Goal: Task Accomplishment & Management: Manage account settings

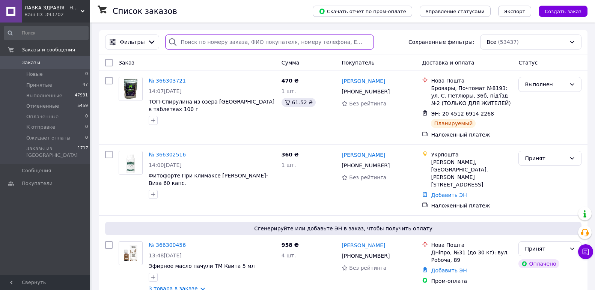
click at [183, 43] on input "search" at bounding box center [269, 42] width 208 height 15
paste input "0971609944"
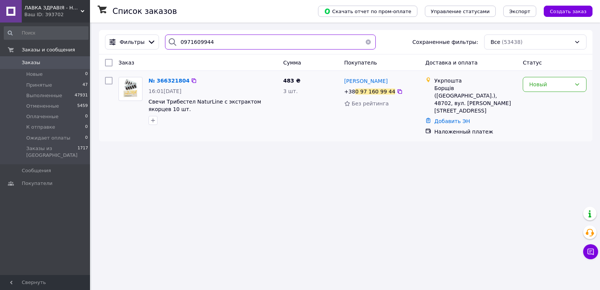
type input "0971609944"
drag, startPoint x: 522, startPoint y: 80, endPoint x: 536, endPoint y: 83, distance: 13.8
click at [524, 81] on div "Новый" at bounding box center [555, 106] width 70 height 65
click at [537, 83] on div "Новый" at bounding box center [550, 84] width 42 height 8
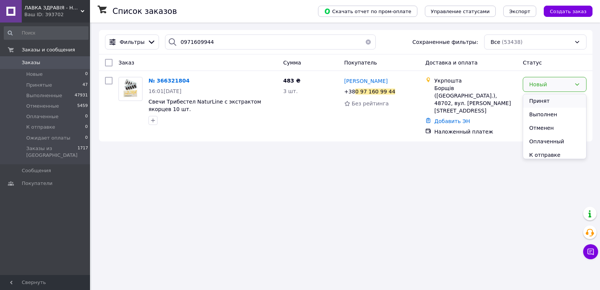
click at [537, 98] on li "Принят" at bounding box center [554, 101] width 63 height 14
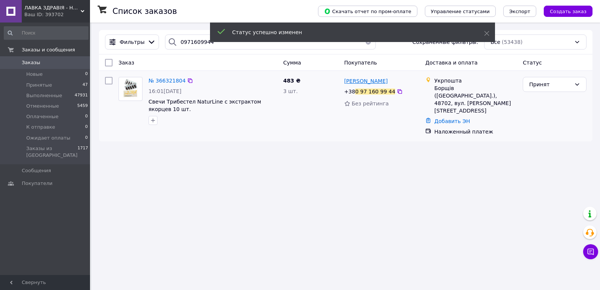
click at [355, 82] on span "Роман Сарап" at bounding box center [366, 81] width 44 height 6
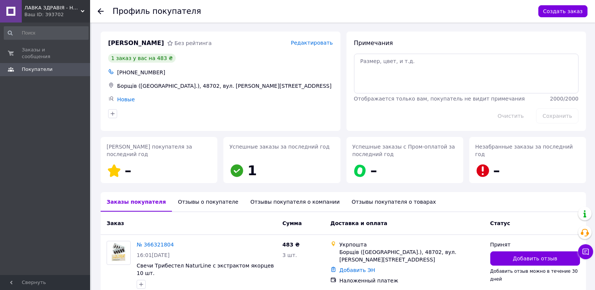
click at [186, 203] on div "Отзывы о покупателе" at bounding box center [208, 202] width 72 height 20
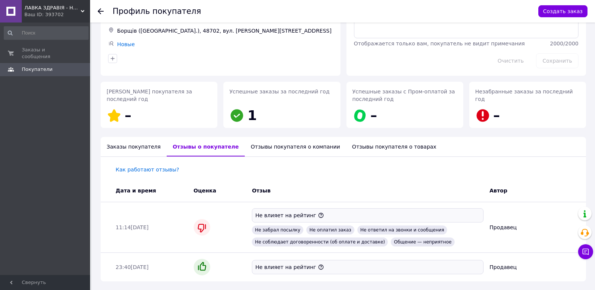
scroll to position [42, 0]
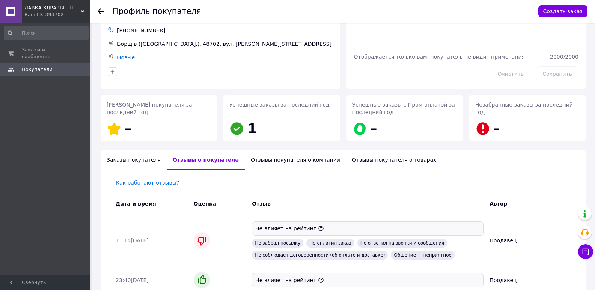
click at [101, 12] on icon at bounding box center [101, 11] width 6 height 6
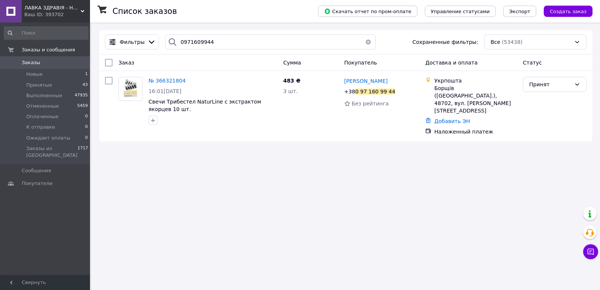
click at [81, 9] on icon at bounding box center [83, 11] width 4 height 4
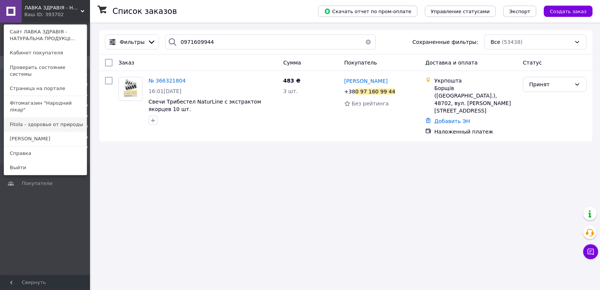
click at [51, 117] on link "Fitola - здоровье от природы" at bounding box center [45, 124] width 83 height 14
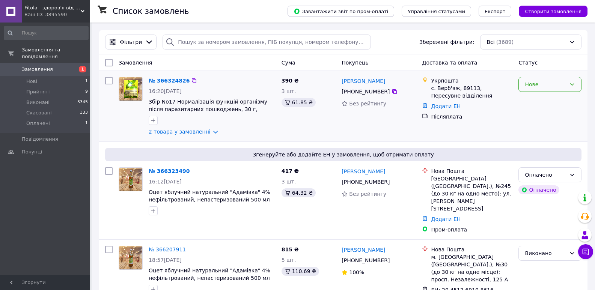
drag, startPoint x: 566, startPoint y: 86, endPoint x: 565, endPoint y: 90, distance: 4.2
click at [566, 87] on div "Нове" at bounding box center [549, 84] width 63 height 15
click at [558, 101] on li "Прийнято" at bounding box center [550, 101] width 62 height 14
click at [347, 80] on link "Ніка Ковтун" at bounding box center [363, 81] width 44 height 8
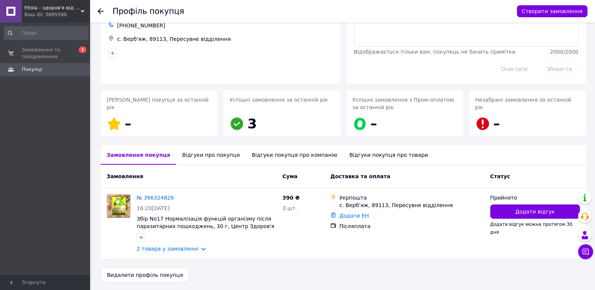
scroll to position [49, 0]
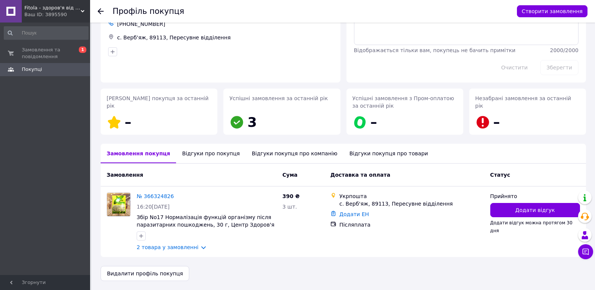
drag, startPoint x: 189, startPoint y: 154, endPoint x: 188, endPoint y: 158, distance: 4.2
click at [189, 154] on div "Відгуки про покупця" at bounding box center [210, 154] width 69 height 20
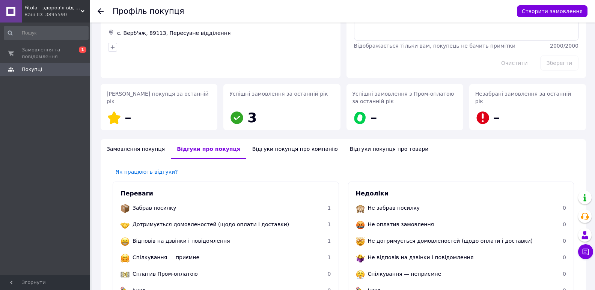
scroll to position [52, 0]
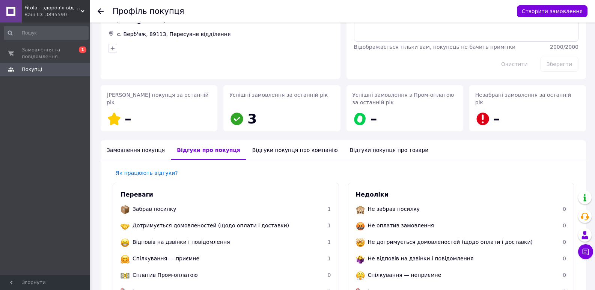
click at [100, 12] on use at bounding box center [101, 11] width 6 height 6
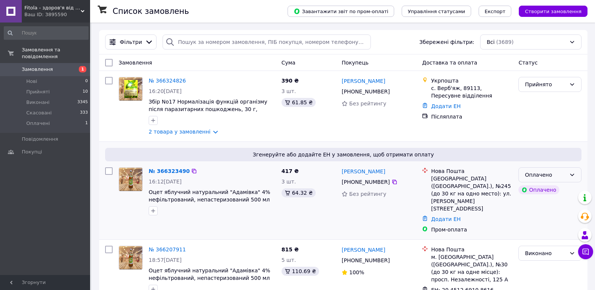
click at [543, 174] on div "Оплачено" at bounding box center [545, 175] width 41 height 8
click at [542, 189] on li "Прийнято" at bounding box center [550, 192] width 62 height 14
click at [345, 81] on link "[PERSON_NAME]" at bounding box center [363, 81] width 44 height 8
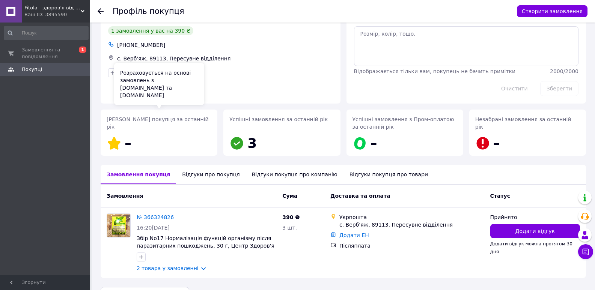
scroll to position [49, 0]
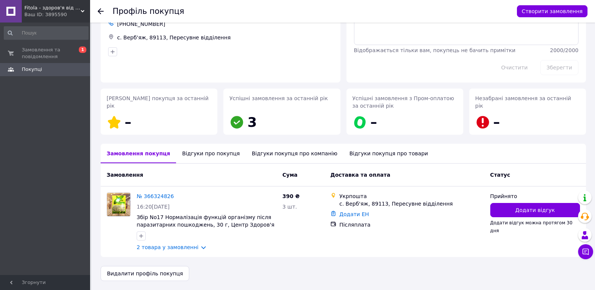
click at [182, 152] on div "Відгуки про покупця" at bounding box center [210, 154] width 69 height 20
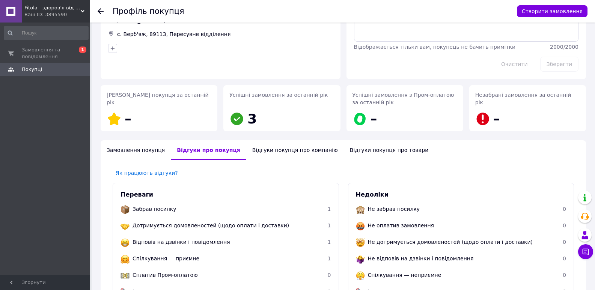
click at [134, 149] on div "Замовлення покупця" at bounding box center [136, 150] width 70 height 20
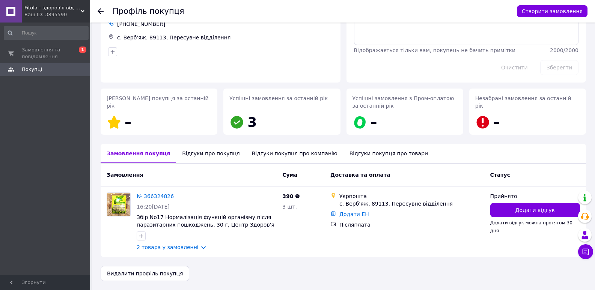
click at [84, 10] on div "Fitola - здоров'я від природи Ваш ID: 3895590 Сайт Fitola - здоров'я від природ…" at bounding box center [45, 11] width 90 height 23
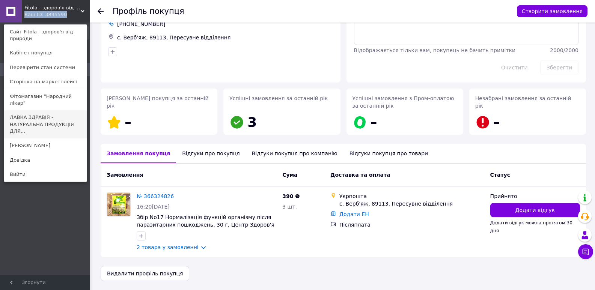
click at [25, 111] on link "ЛАВКА ЗДРАВІЯ - НАТУРАЛЬНА ПРОДУКЦІЯ ДЛЯ..." at bounding box center [45, 124] width 83 height 28
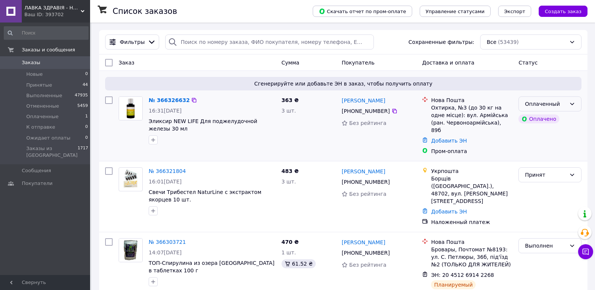
click at [566, 104] on div "Оплаченный" at bounding box center [549, 103] width 63 height 15
click at [556, 120] on li "Принят" at bounding box center [550, 121] width 62 height 14
click at [195, 43] on input "search" at bounding box center [269, 42] width 208 height 15
paste input "0971030372"
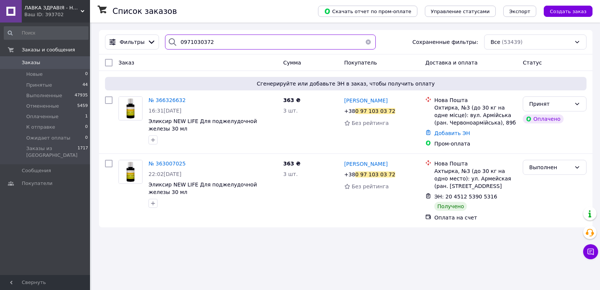
click at [187, 41] on input "0971030372" at bounding box center [270, 42] width 211 height 15
paste input "366071254"
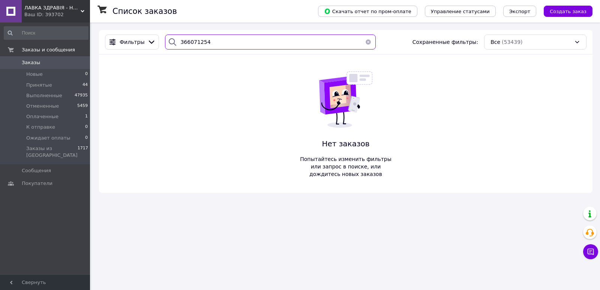
type input "366071254"
click at [80, 9] on span "ЛАВКА ЗДРАВІЯ - НАТУРАЛЬНА ПРОДУКЦІЯ ДЛЯ ЗДОРОВ'Я ТА КРАСИ!" at bounding box center [52, 8] width 56 height 7
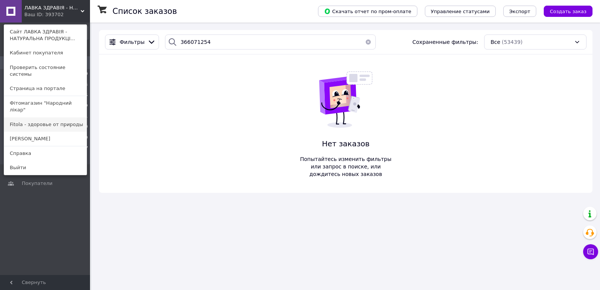
click at [52, 117] on link "Fitola - здоровье от природы" at bounding box center [45, 124] width 83 height 14
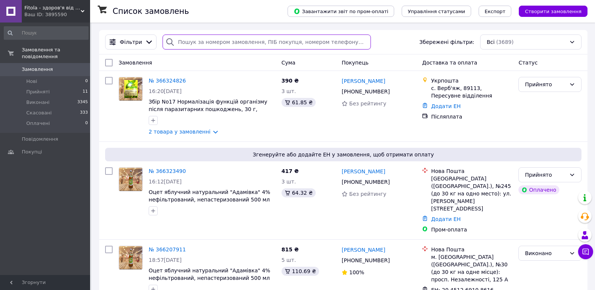
click at [209, 40] on input "search" at bounding box center [266, 42] width 208 height 15
paste input "366071254"
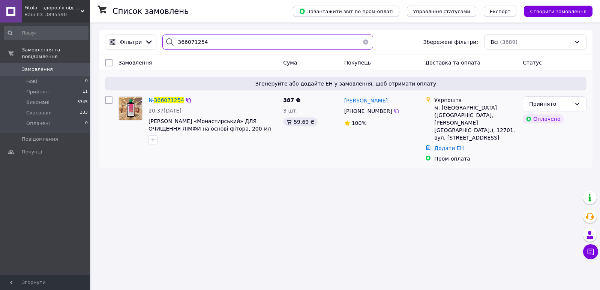
type input "366071254"
click at [124, 109] on img at bounding box center [130, 108] width 23 height 23
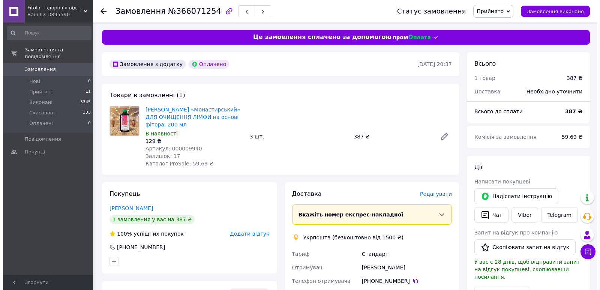
scroll to position [150, 0]
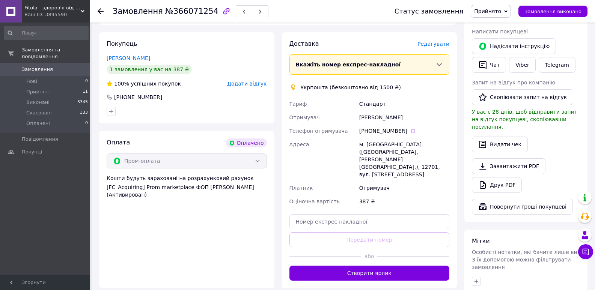
click at [431, 44] on span "Редагувати" at bounding box center [433, 44] width 32 height 6
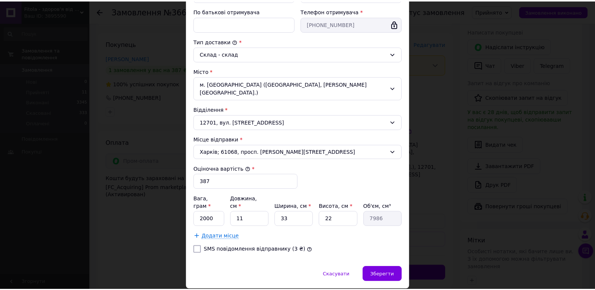
scroll to position [179, 0]
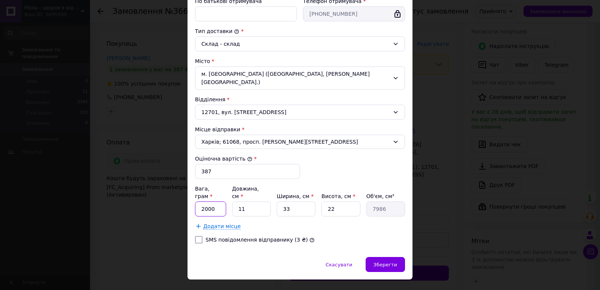
drag, startPoint x: 214, startPoint y: 192, endPoint x: 201, endPoint y: 194, distance: 13.6
click at [201, 201] on input "2000" at bounding box center [210, 208] width 31 height 15
type input "950"
type input "1"
type input "726"
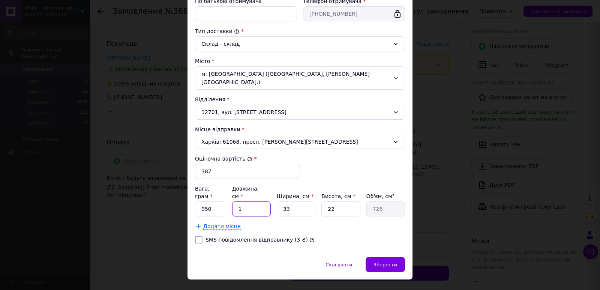
type input "19"
type input "13794"
type input "19"
type input "1"
type input "418"
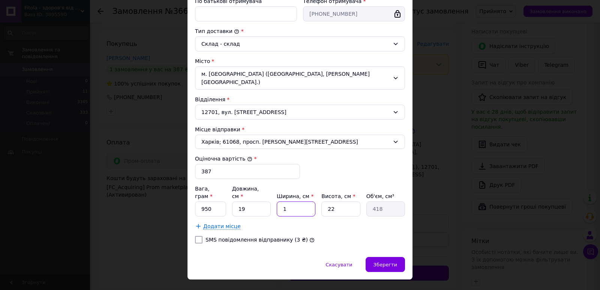
type input "12"
type input "5016"
type input "12"
type input "8"
type input "1824"
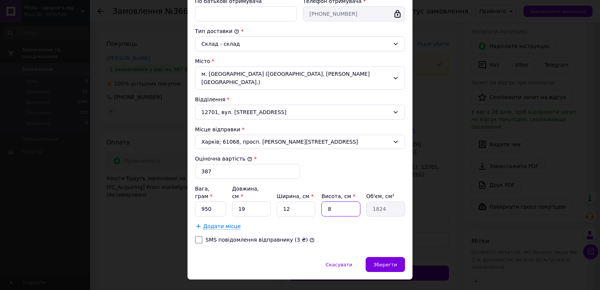
type input "8"
click at [375, 223] on div "Додати місце" at bounding box center [300, 227] width 210 height 8
click at [394, 262] on span "Зберегти" at bounding box center [386, 265] width 24 height 6
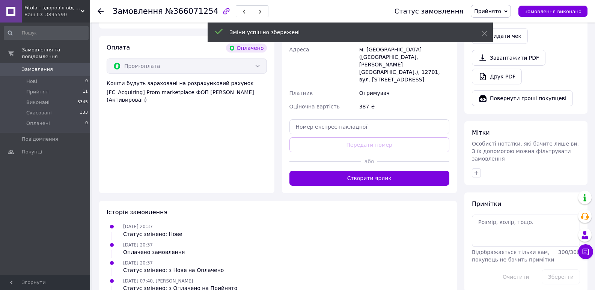
scroll to position [263, 0]
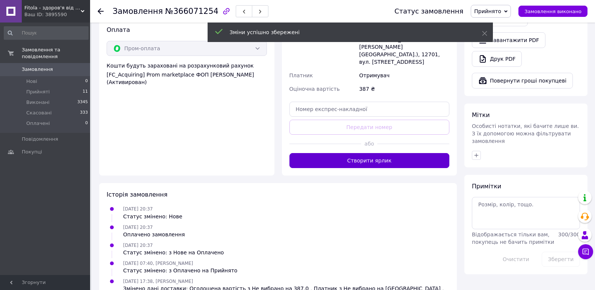
click at [385, 153] on button "Створити ярлик" at bounding box center [369, 160] width 160 height 15
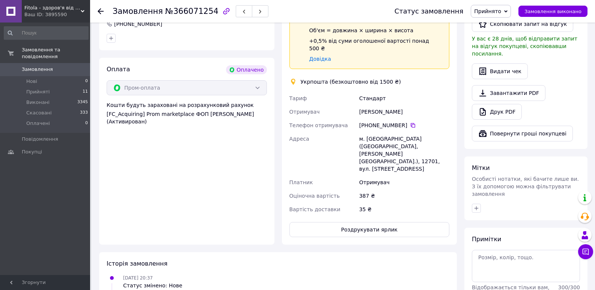
scroll to position [150, 0]
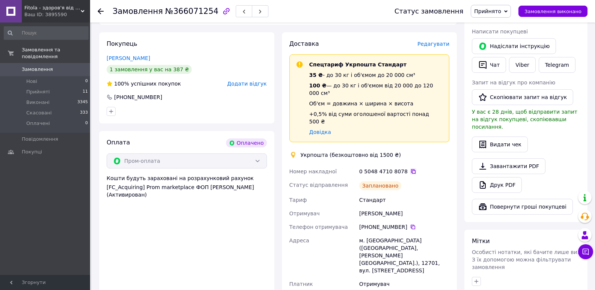
click at [410, 168] on icon at bounding box center [413, 171] width 6 height 6
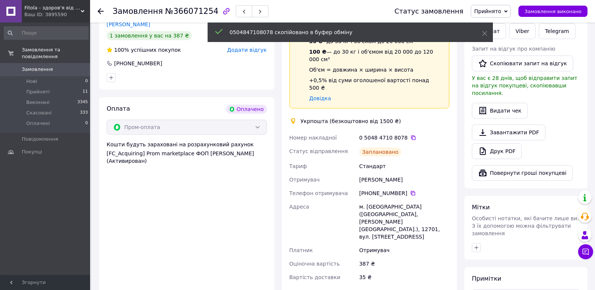
scroll to position [225, 0]
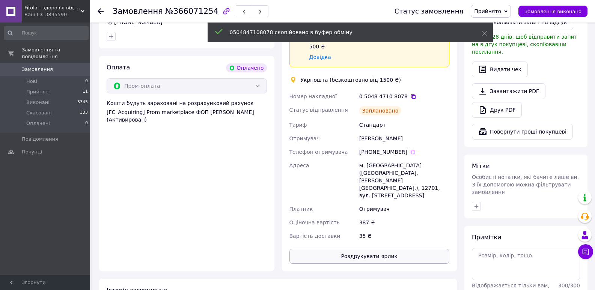
click at [389, 249] on button "Роздрукувати ярлик" at bounding box center [369, 256] width 160 height 15
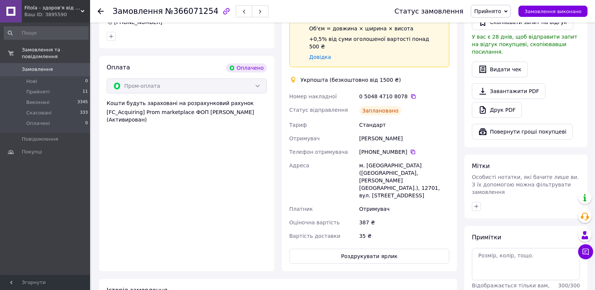
click at [501, 12] on span "Прийнято" at bounding box center [487, 11] width 27 height 6
click at [500, 29] on li "Виконано" at bounding box center [490, 26] width 39 height 11
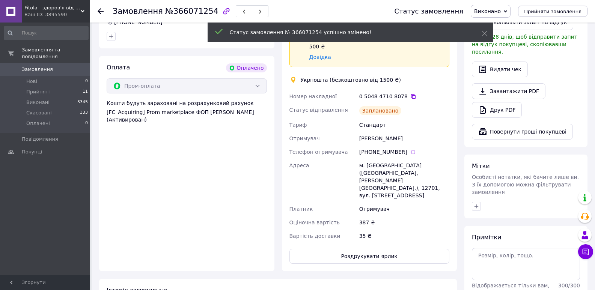
click at [100, 11] on use at bounding box center [101, 11] width 6 height 6
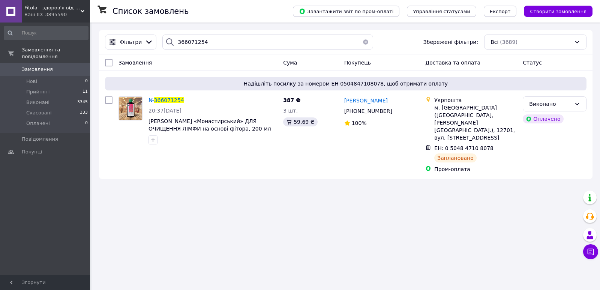
click at [75, 8] on span "Fitola - здоров'я від природи" at bounding box center [52, 8] width 56 height 7
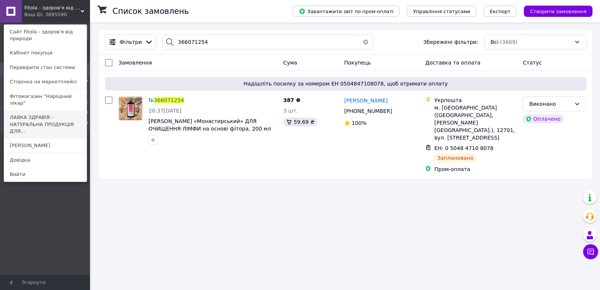
click at [35, 111] on link "ЛАВКА ЗДРАВІЯ - НАТУРАЛЬНА ПРОДУКЦІЯ ДЛЯ..." at bounding box center [45, 124] width 83 height 28
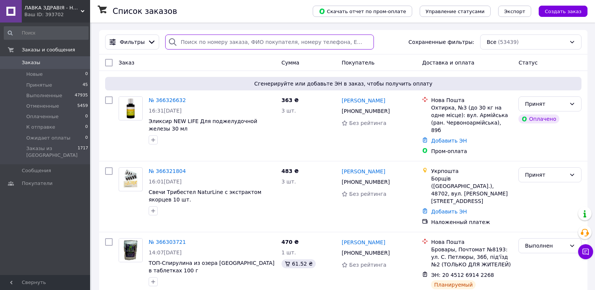
click at [206, 42] on input "search" at bounding box center [269, 42] width 208 height 15
paste input "366131094"
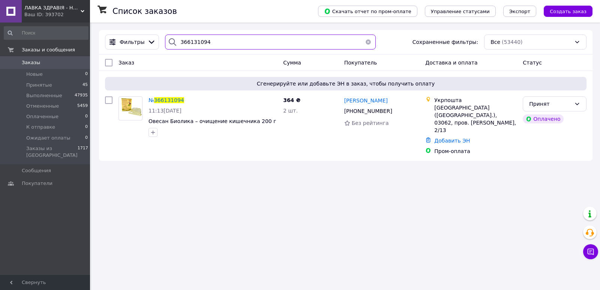
type input "366131094"
click at [125, 105] on img at bounding box center [130, 108] width 23 height 23
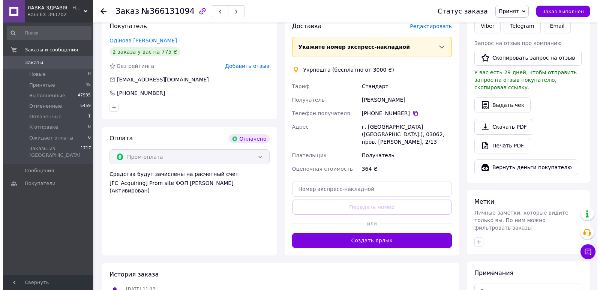
scroll to position [150, 0]
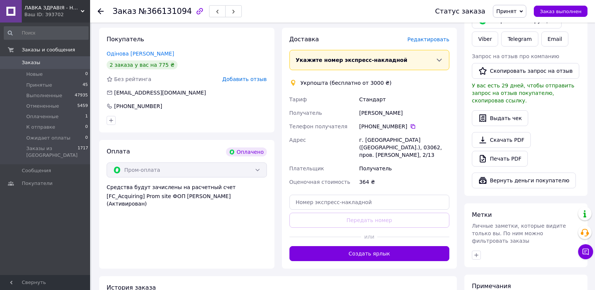
click at [436, 41] on span "Редактировать" at bounding box center [428, 39] width 42 height 6
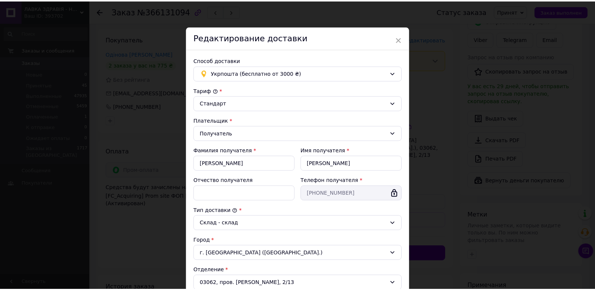
scroll to position [179, 0]
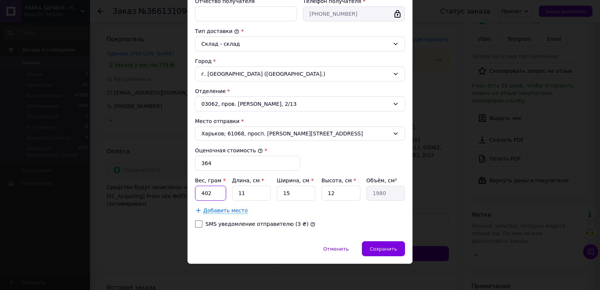
drag, startPoint x: 199, startPoint y: 194, endPoint x: 223, endPoint y: 200, distance: 24.9
click at [220, 194] on input "402" at bounding box center [210, 193] width 31 height 15
type input "530"
type input "2"
type input "360"
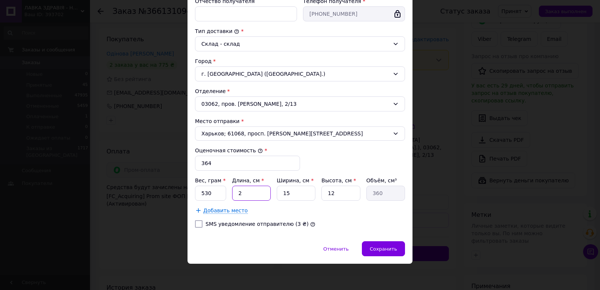
type input "20"
type input "3600"
type input "20"
type input "1"
type input "240"
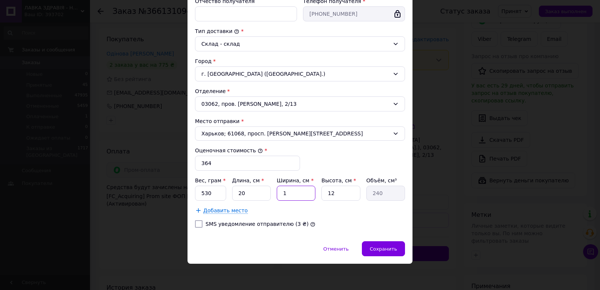
type input "11"
type input "2640"
type input "11"
type input "1"
type input "220"
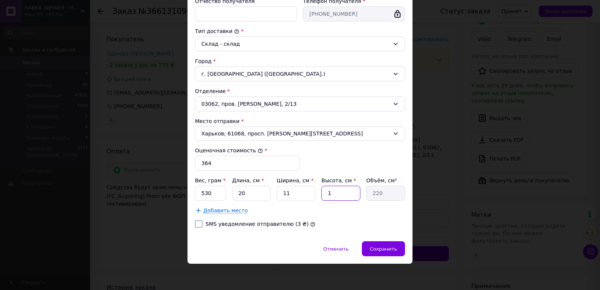
type input "15"
type input "3300"
type input "1"
type input "220"
drag, startPoint x: 349, startPoint y: 192, endPoint x: 325, endPoint y: 194, distance: 24.5
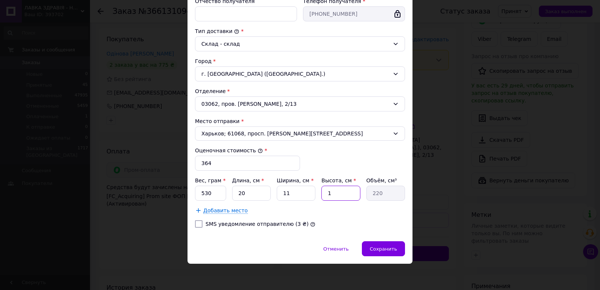
click at [325, 194] on input "1" at bounding box center [341, 193] width 39 height 15
type input "8"
type input "1760"
type input "5"
type input "1100"
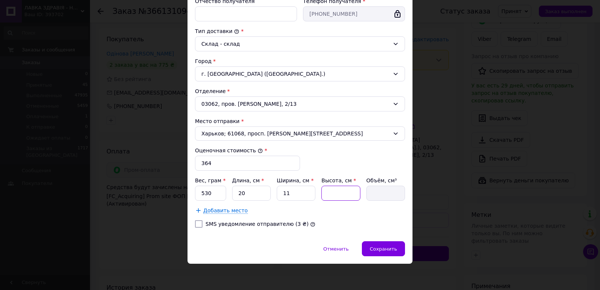
type input "5"
type input "1100"
type input "5"
click at [355, 212] on div "Добавить место" at bounding box center [300, 211] width 210 height 8
drag, startPoint x: 387, startPoint y: 247, endPoint x: 364, endPoint y: 210, distance: 43.3
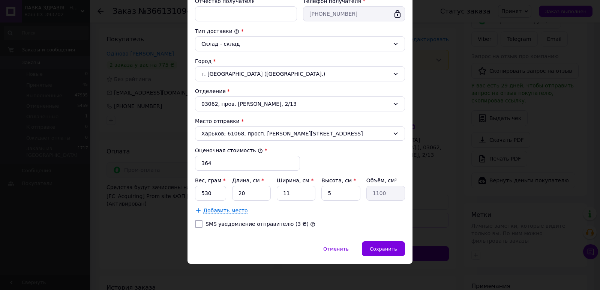
click at [388, 247] on span "Сохранить" at bounding box center [383, 249] width 27 height 6
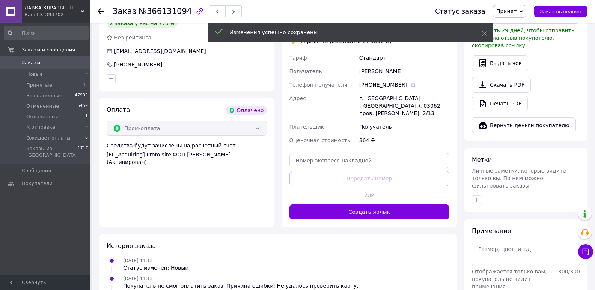
scroll to position [263, 0]
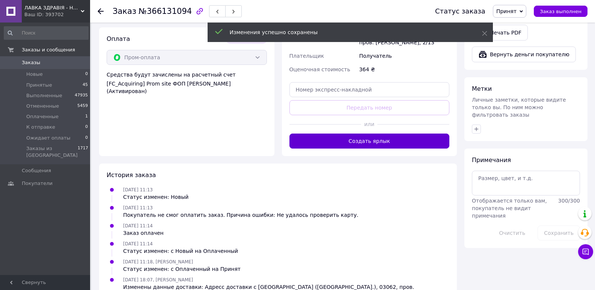
click at [366, 138] on button "Создать ярлык" at bounding box center [369, 141] width 160 height 15
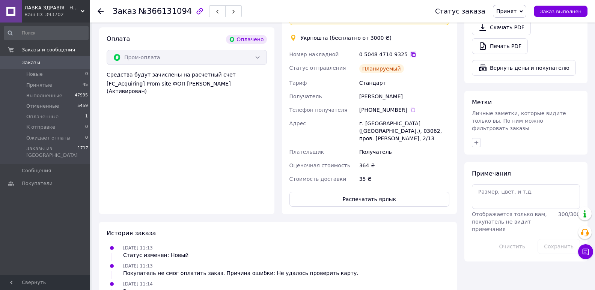
click at [410, 51] on icon at bounding box center [413, 54] width 6 height 6
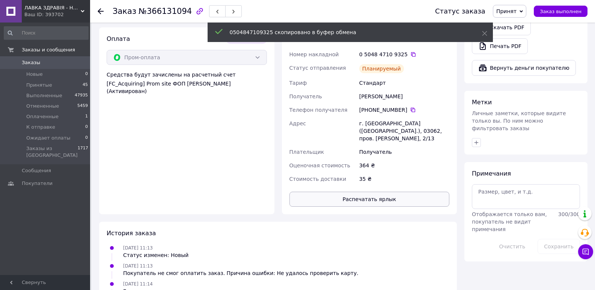
click at [366, 192] on button "Распечатать ярлык" at bounding box center [369, 199] width 160 height 15
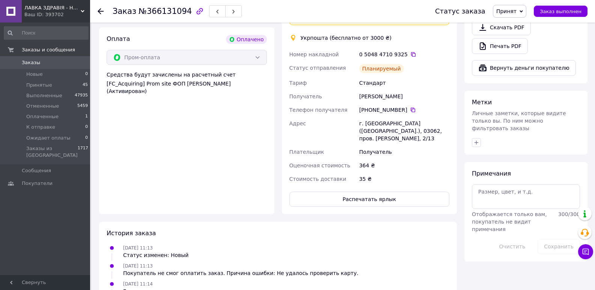
click at [516, 8] on span "Принят" at bounding box center [506, 11] width 20 height 6
click at [511, 26] on li "Выполнен" at bounding box center [519, 26] width 52 height 11
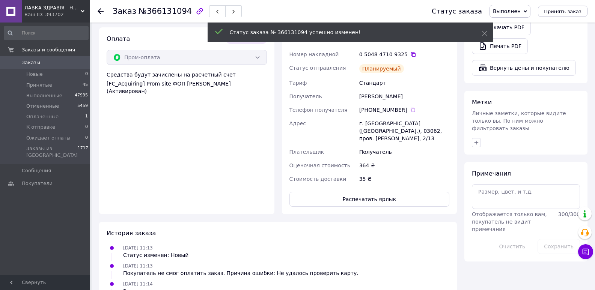
click at [99, 12] on use at bounding box center [101, 11] width 6 height 6
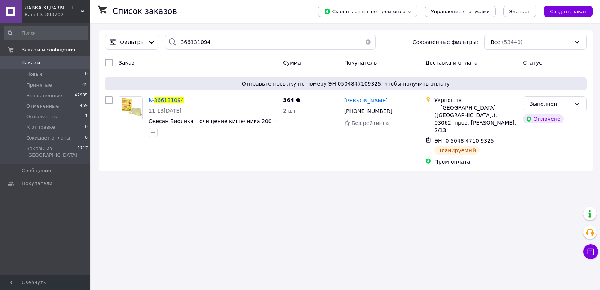
click at [63, 14] on div "Ваш ID: 393702" at bounding box center [57, 14] width 66 height 7
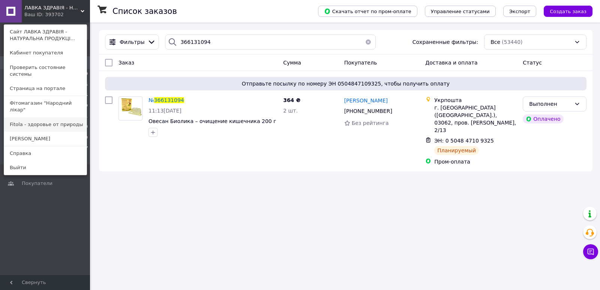
click at [28, 117] on link "Fitola - здоровье от природы" at bounding box center [45, 124] width 83 height 14
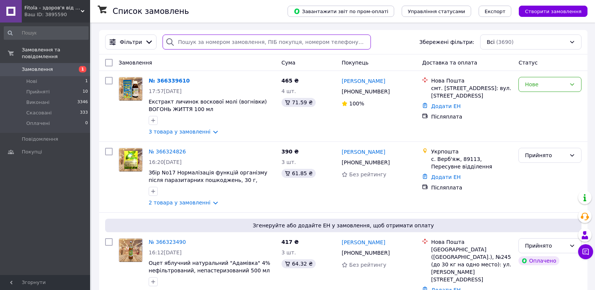
click at [192, 42] on input "search" at bounding box center [266, 42] width 208 height 15
paste input "0971029498"
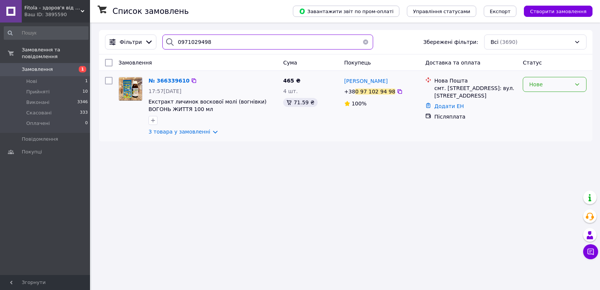
type input "0971029498"
click at [535, 86] on div "Нове" at bounding box center [550, 84] width 42 height 8
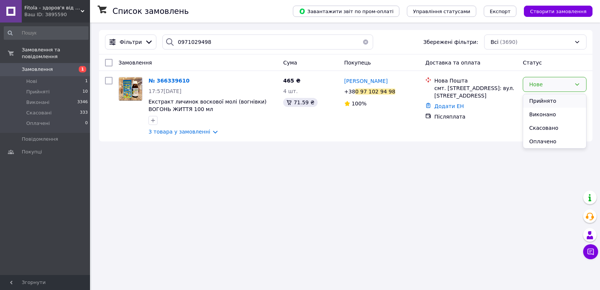
click at [536, 98] on li "Прийнято" at bounding box center [554, 101] width 63 height 14
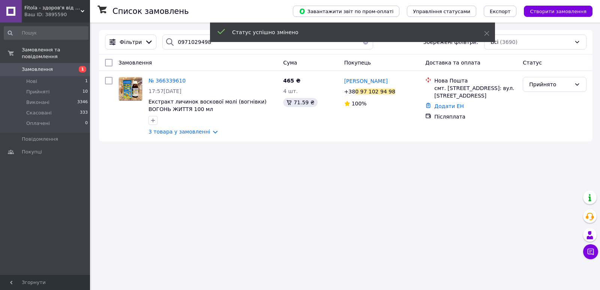
click at [354, 80] on span "Олена Бекар" at bounding box center [366, 81] width 44 height 6
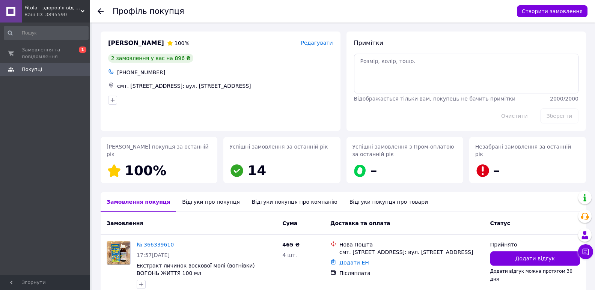
click at [215, 201] on div "Відгуки про покупця" at bounding box center [210, 202] width 69 height 20
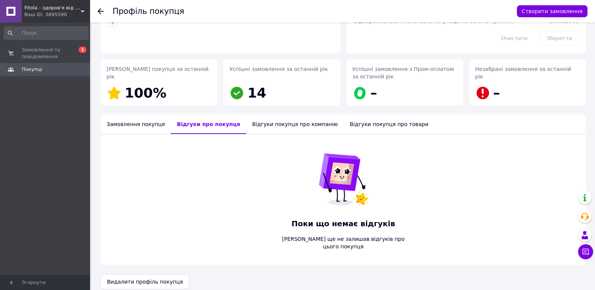
scroll to position [78, 0]
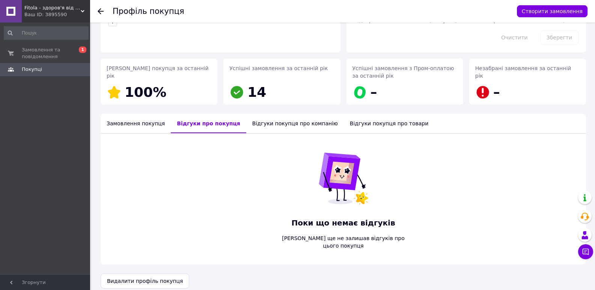
click at [123, 125] on div "Замовлення покупця" at bounding box center [136, 124] width 70 height 20
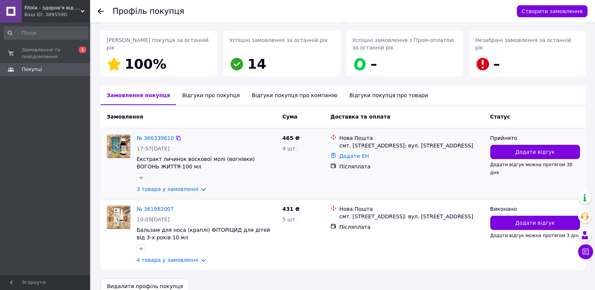
scroll to position [120, 0]
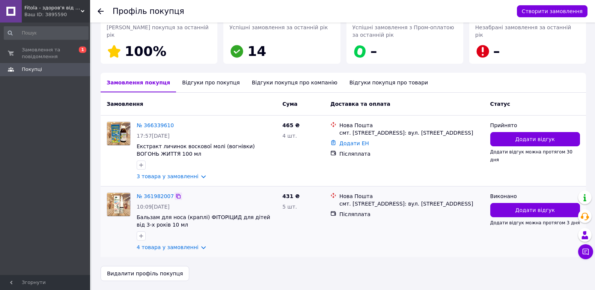
click at [175, 196] on icon at bounding box center [178, 196] width 6 height 6
click at [101, 10] on icon at bounding box center [101, 11] width 6 height 6
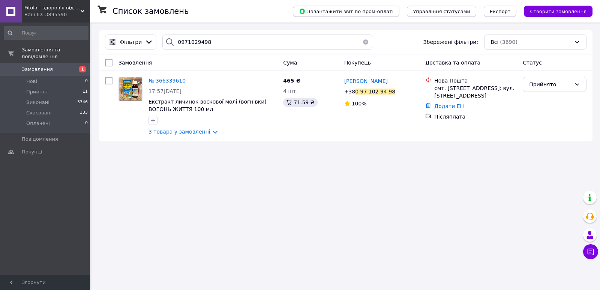
click at [63, 7] on span "Fitola - здоров'я від природи" at bounding box center [52, 8] width 56 height 7
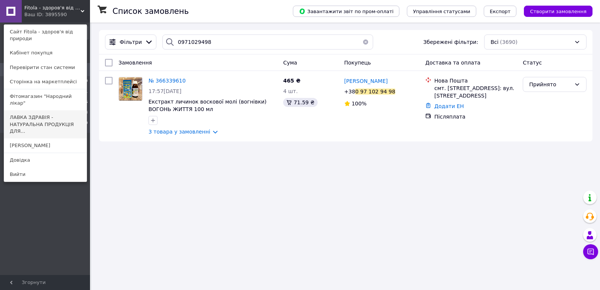
click at [45, 112] on link "ЛАВКА ЗДРАВІЯ - НАТУРАЛЬНА ПРОДУКЦІЯ ДЛЯ..." at bounding box center [45, 124] width 83 height 28
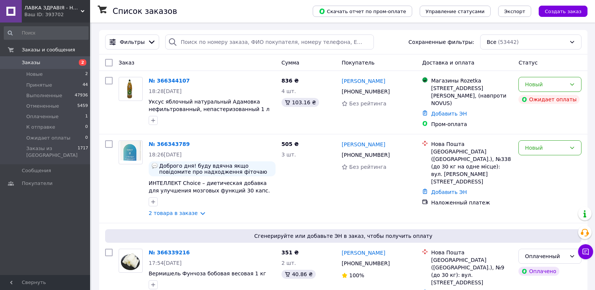
click at [130, 90] on img at bounding box center [131, 88] width 18 height 23
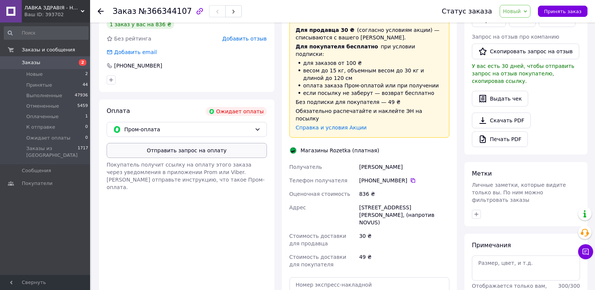
scroll to position [188, 0]
click at [130, 126] on span "Пром-оплата" at bounding box center [187, 129] width 127 height 8
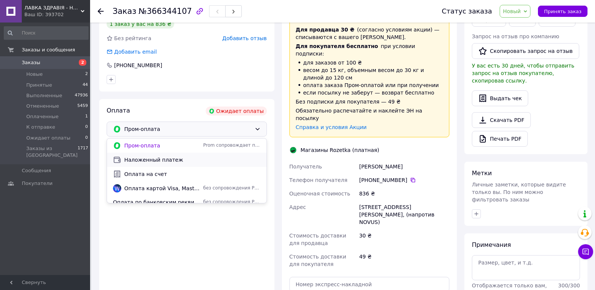
click at [145, 160] on span "Наложенный платеж" at bounding box center [192, 160] width 136 height 8
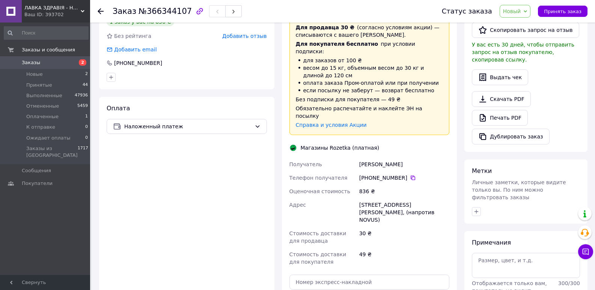
scroll to position [203, 0]
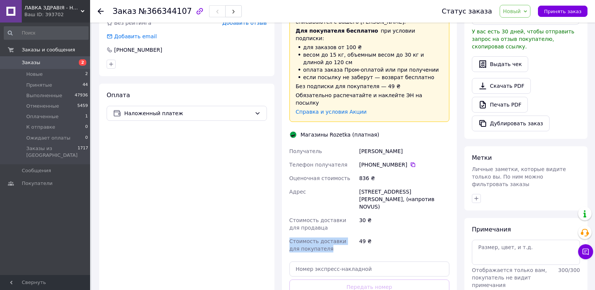
drag, startPoint x: 317, startPoint y: 226, endPoint x: 289, endPoint y: 220, distance: 28.9
click at [289, 235] on div "Стоимость доставки для покупателя" at bounding box center [323, 245] width 70 height 21
click at [241, 213] on div "Оплата Наложенный платеж" at bounding box center [186, 210] width 175 height 252
click at [521, 11] on span "Новый" at bounding box center [512, 11] width 18 height 6
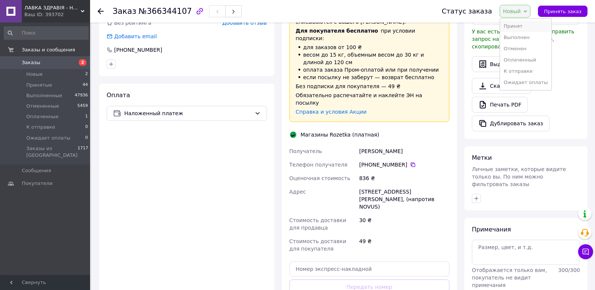
click at [518, 25] on li "Принят" at bounding box center [526, 26] width 52 height 11
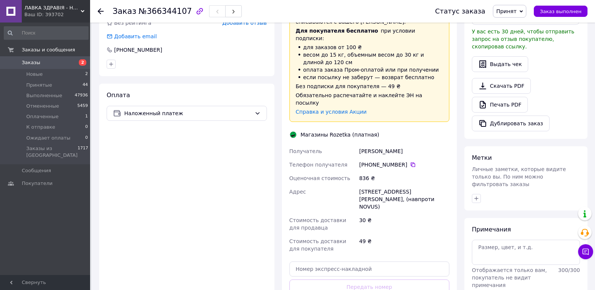
click at [516, 9] on span "Принят" at bounding box center [506, 11] width 20 height 6
click at [509, 26] on li "Выполнен" at bounding box center [519, 26] width 52 height 11
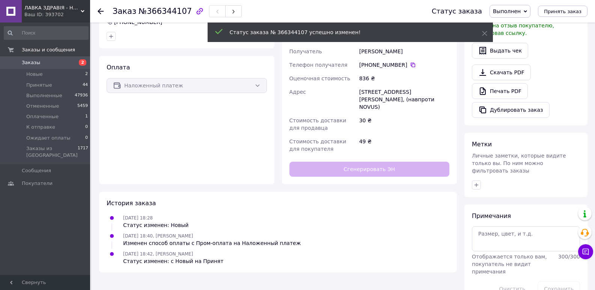
scroll to position [189, 0]
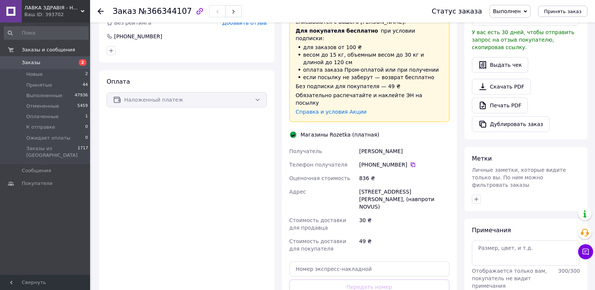
click at [520, 11] on span "Выполнен" at bounding box center [507, 11] width 28 height 6
click at [511, 28] on li "Принят" at bounding box center [516, 26] width 52 height 11
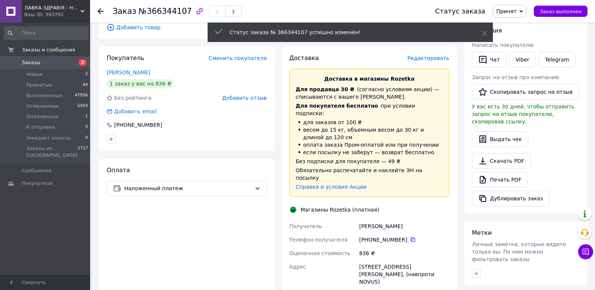
scroll to position [53, 0]
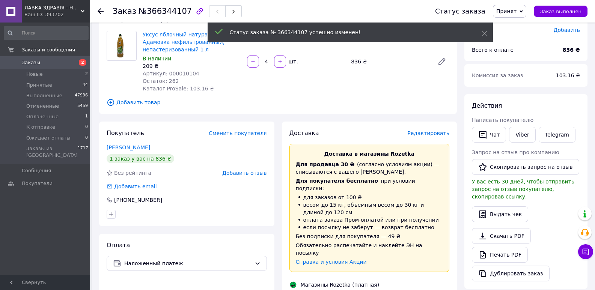
click at [100, 10] on icon at bounding box center [101, 11] width 6 height 6
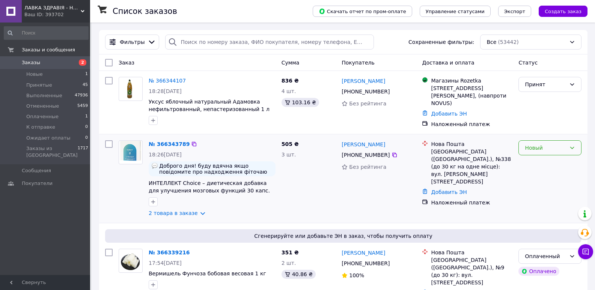
click at [541, 149] on div "Новый" at bounding box center [545, 148] width 41 height 8
click at [542, 164] on li "Принят" at bounding box center [550, 165] width 62 height 14
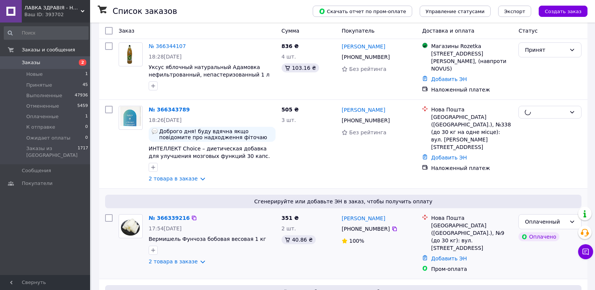
scroll to position [75, 0]
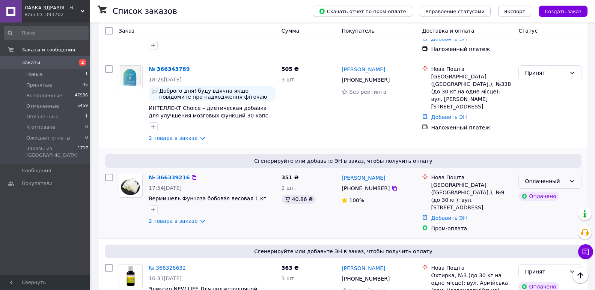
click at [564, 183] on div "Оплаченный" at bounding box center [545, 181] width 41 height 8
click at [561, 195] on li "Принят" at bounding box center [550, 198] width 62 height 14
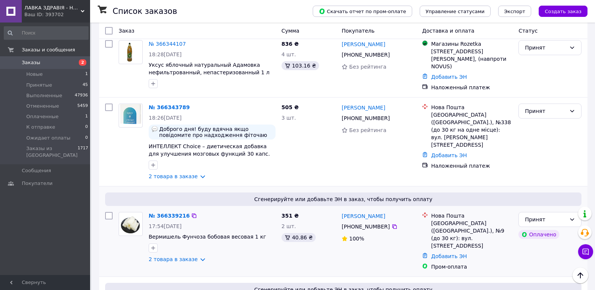
scroll to position [0, 0]
